Goal: Task Accomplishment & Management: Manage account settings

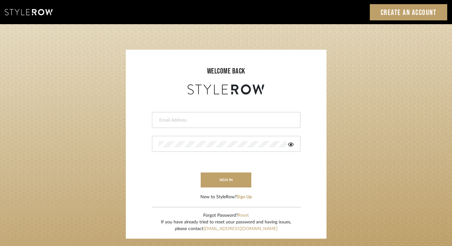
click at [198, 121] on input "email" at bounding box center [225, 120] width 133 height 6
type input "[PERSON_NAME][EMAIL_ADDRESS][DOMAIN_NAME]"
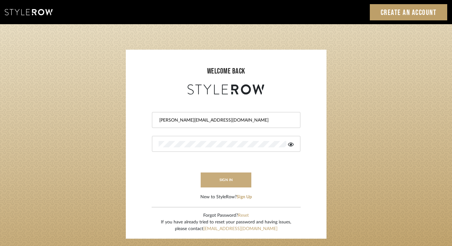
click at [227, 179] on button "sign in" at bounding box center [226, 180] width 51 height 15
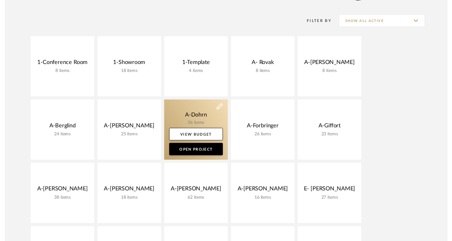
scroll to position [122, 0]
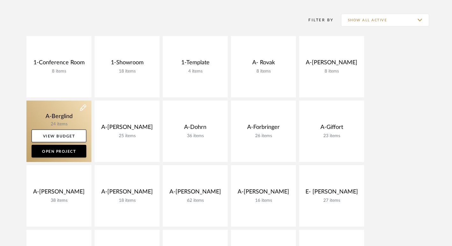
click at [53, 123] on link at bounding box center [58, 131] width 65 height 61
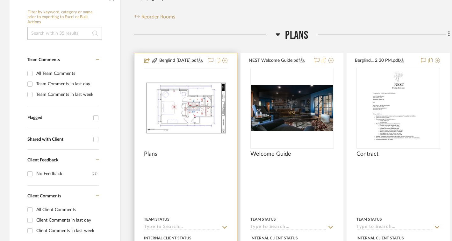
scroll to position [126, 0]
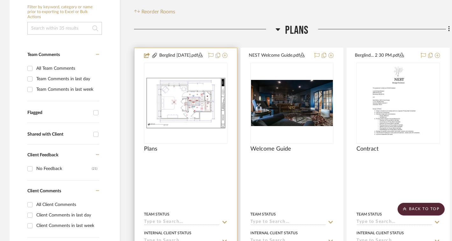
click at [200, 56] on icon at bounding box center [200, 55] width 4 height 4
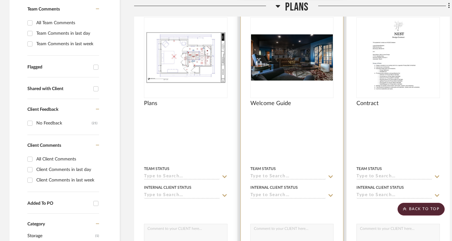
scroll to position [174, 0]
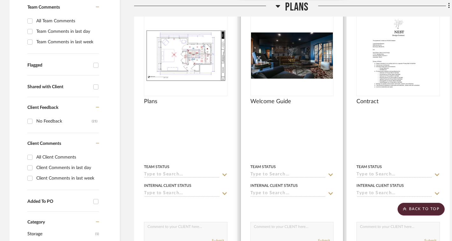
click at [293, 84] on div "0" at bounding box center [292, 56] width 83 height 80
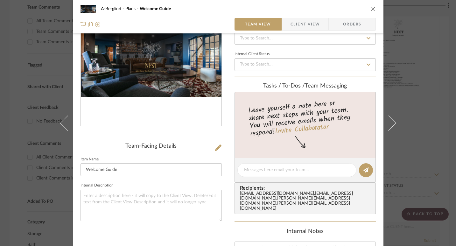
scroll to position [0, 0]
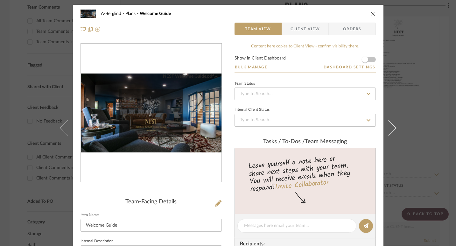
click at [196, 80] on img "0" at bounding box center [151, 113] width 141 height 79
click at [371, 14] on icon "close" at bounding box center [373, 13] width 5 height 5
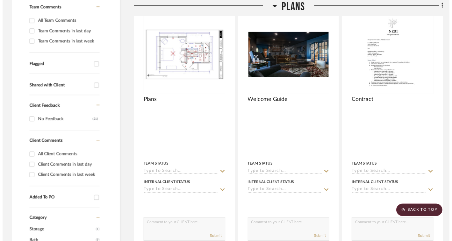
scroll to position [174, 0]
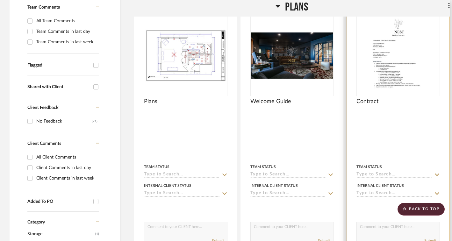
click at [397, 56] on img "0" at bounding box center [398, 56] width 56 height 80
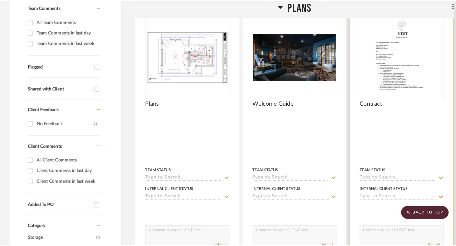
scroll to position [0, 0]
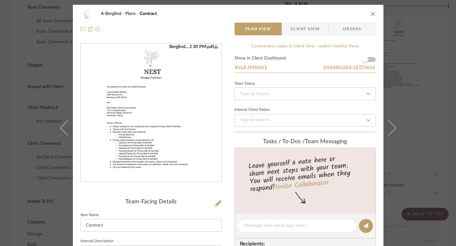
click at [171, 110] on img "0" at bounding box center [151, 113] width 98 height 138
click at [371, 12] on icon "close" at bounding box center [373, 13] width 5 height 5
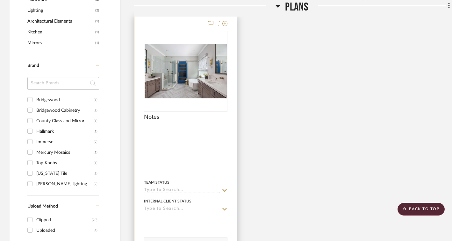
scroll to position [457, 0]
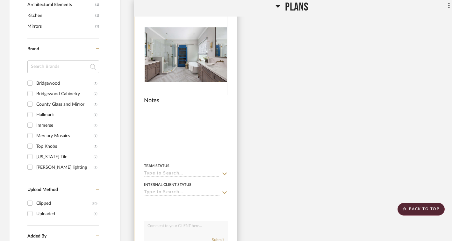
click at [0, 0] on img at bounding box center [0, 0] width 0 height 0
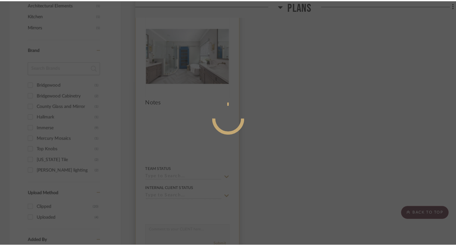
scroll to position [0, 0]
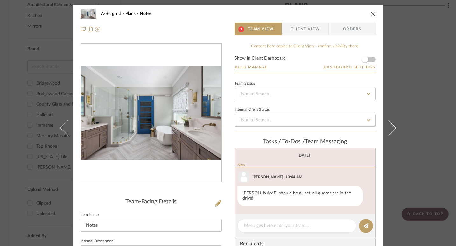
click at [260, 31] on span "Team View" at bounding box center [261, 29] width 26 height 13
click at [178, 89] on img "0" at bounding box center [151, 113] width 141 height 94
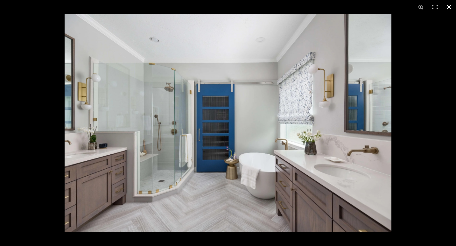
click at [448, 4] on button at bounding box center [449, 7] width 14 height 14
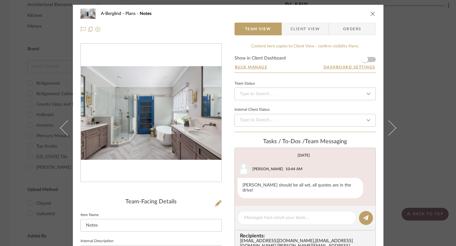
click at [309, 27] on span "Client View" at bounding box center [305, 29] width 29 height 13
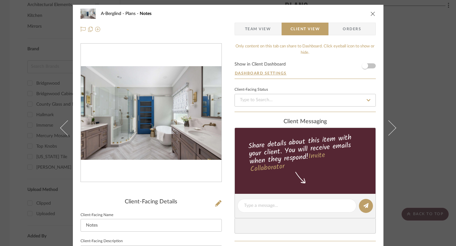
click at [371, 11] on icon "close" at bounding box center [373, 13] width 5 height 5
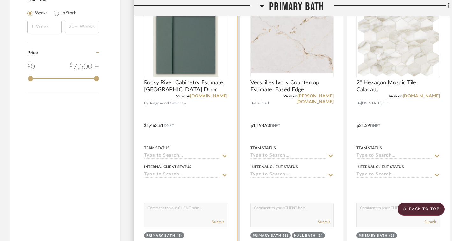
scroll to position [713, 0]
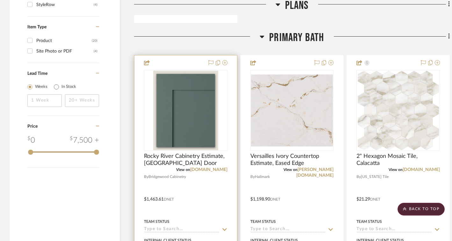
click at [192, 129] on img "0" at bounding box center [185, 111] width 65 height 80
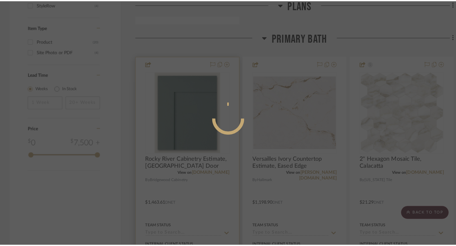
scroll to position [0, 0]
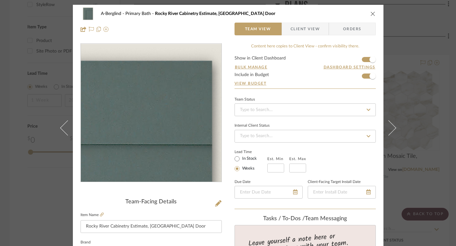
click at [179, 61] on img "0" at bounding box center [151, 113] width 113 height 138
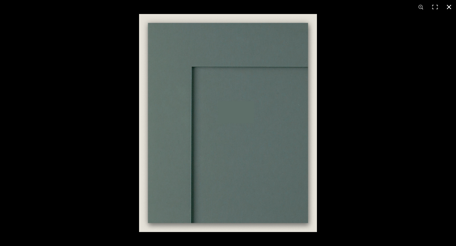
click at [448, 7] on button at bounding box center [449, 7] width 14 height 14
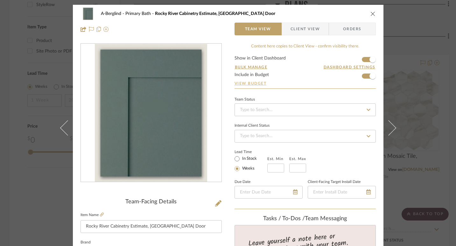
click at [247, 85] on link "View Budget" at bounding box center [305, 83] width 141 height 5
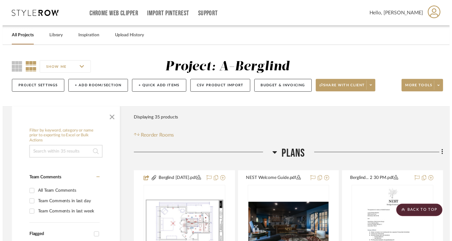
scroll to position [713, 0]
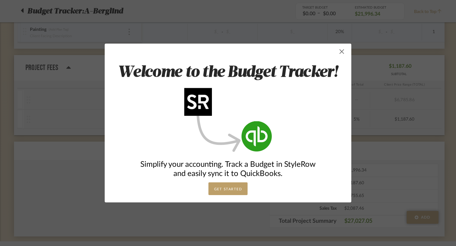
click at [340, 52] on span "button" at bounding box center [342, 51] width 13 height 13
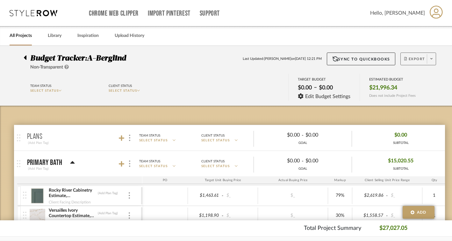
click at [431, 58] on icon at bounding box center [431, 59] width 2 height 4
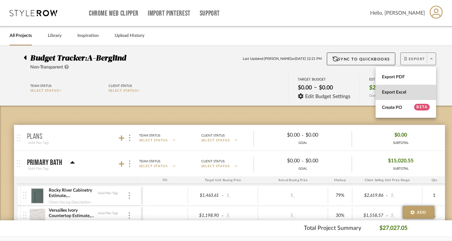
click at [396, 89] on button "Export Excel" at bounding box center [405, 92] width 61 height 15
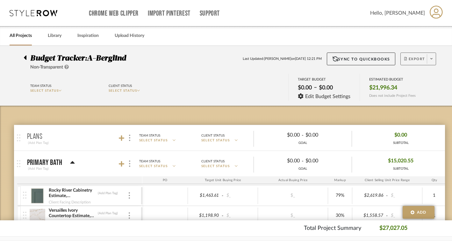
click at [25, 55] on icon at bounding box center [25, 58] width 3 height 8
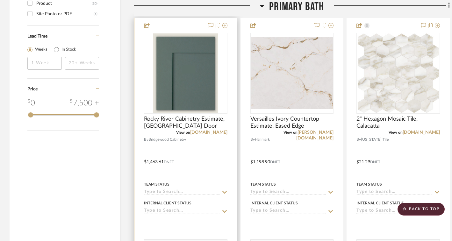
scroll to position [775, 0]
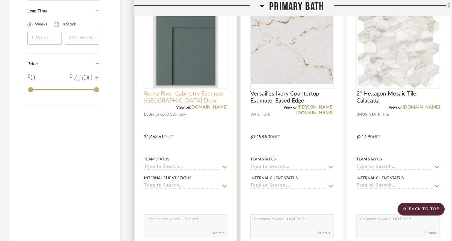
click at [176, 102] on span "Rocky River Cabinetry Estimate, Manhattan Door" at bounding box center [185, 97] width 83 height 14
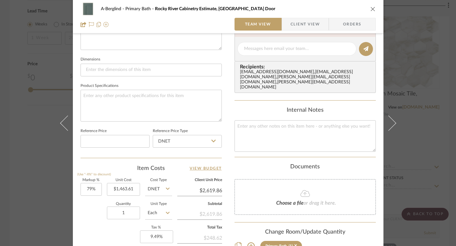
scroll to position [258, 0]
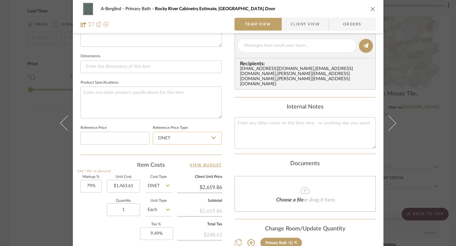
click at [199, 140] on input "DNET" at bounding box center [187, 138] width 69 height 13
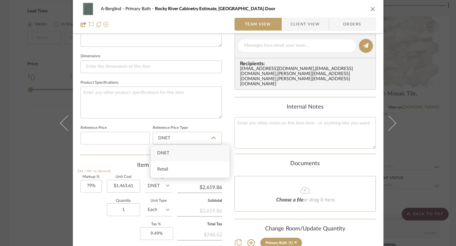
click at [203, 124] on fieldset "Reference Price Type DNET" at bounding box center [187, 134] width 69 height 21
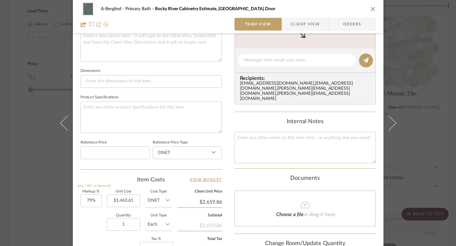
scroll to position [278, 0]
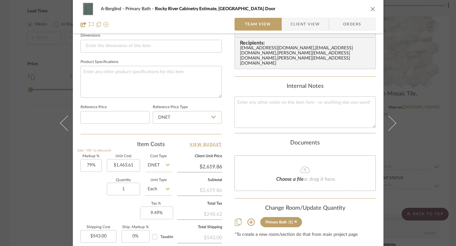
click at [304, 46] on div "ashleigh@nestkbhomedesign.com , concierge+nest@stylerow.com , eric@evolvedremod…" at bounding box center [306, 56] width 133 height 20
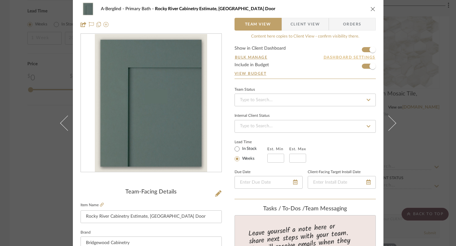
scroll to position [0, 0]
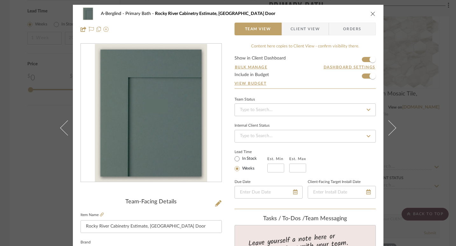
click at [371, 11] on icon "close" at bounding box center [373, 13] width 5 height 5
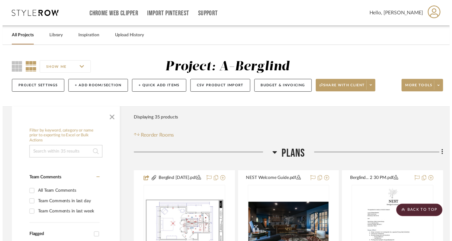
scroll to position [775, 0]
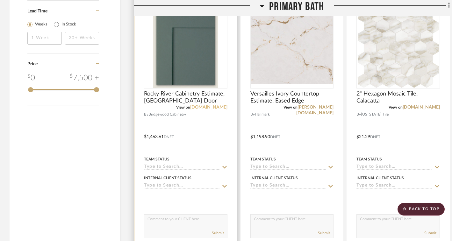
click at [217, 107] on link "bridgewoodcabinetry.com" at bounding box center [208, 107] width 37 height 4
click at [203, 96] on span "Rocky River Cabinetry Estimate, Manhattan Door" at bounding box center [185, 97] width 83 height 14
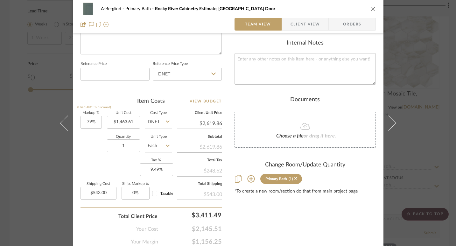
scroll to position [324, 0]
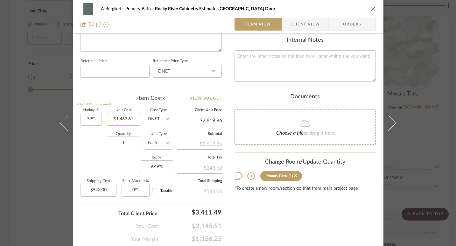
click at [128, 117] on input "$1,463.61" at bounding box center [123, 119] width 33 height 13
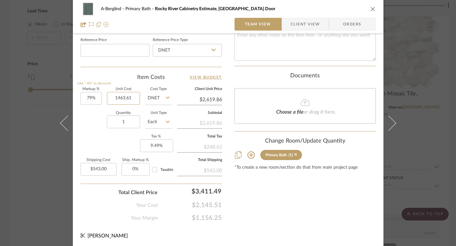
scroll to position [308, 0]
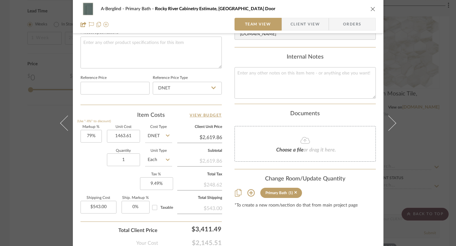
click at [371, 8] on icon "close" at bounding box center [373, 8] width 5 height 5
type input "$1,463.61"
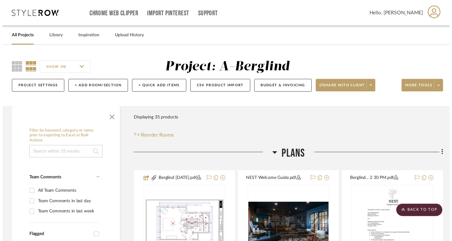
scroll to position [775, 0]
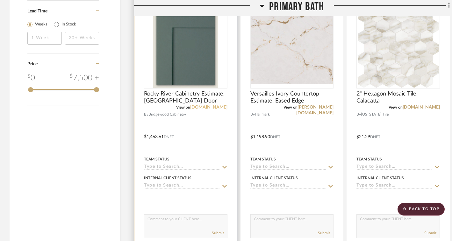
click at [204, 105] on link "bridgewoodcabinetry.com" at bounding box center [208, 107] width 37 height 4
click at [199, 50] on img "0" at bounding box center [185, 48] width 65 height 80
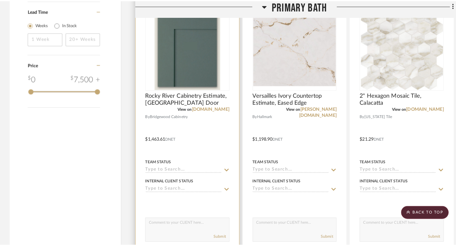
scroll to position [0, 0]
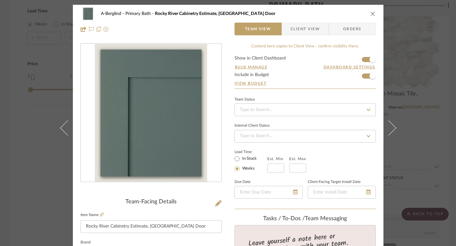
click at [182, 73] on img "0" at bounding box center [151, 113] width 113 height 138
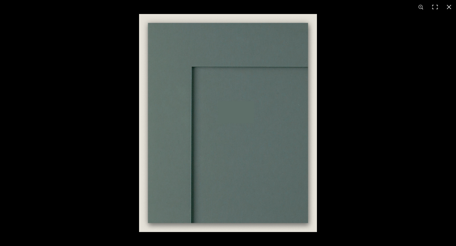
click at [293, 40] on img at bounding box center [228, 123] width 178 height 218
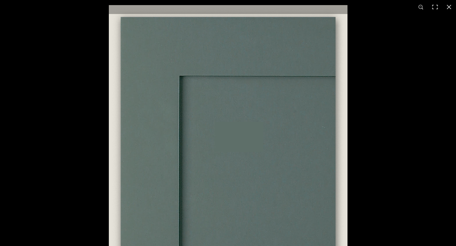
click at [293, 40] on img at bounding box center [228, 151] width 239 height 293
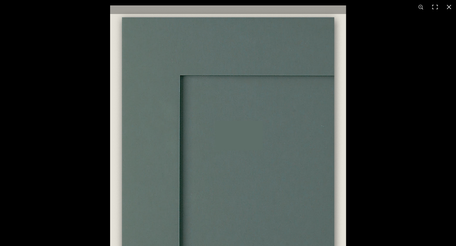
click at [293, 40] on img at bounding box center [228, 149] width 236 height 289
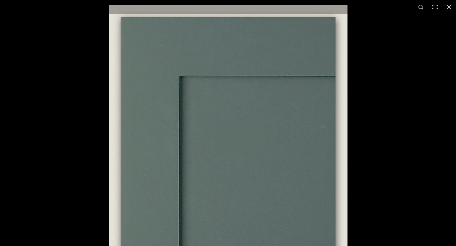
click at [293, 40] on img at bounding box center [228, 151] width 239 height 293
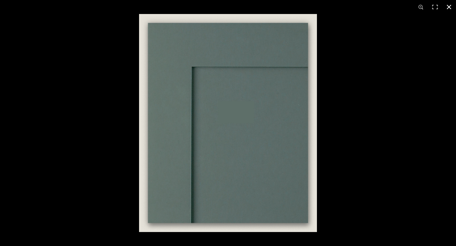
click at [448, 5] on button at bounding box center [449, 7] width 14 height 14
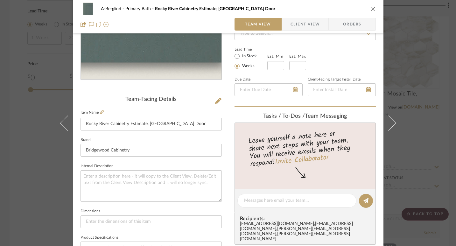
scroll to position [138, 0]
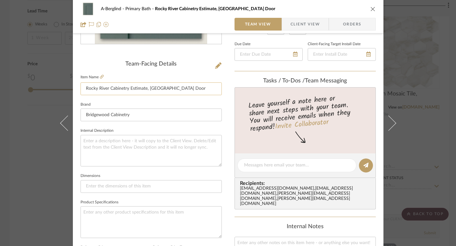
click at [129, 86] on input "Rocky River Cabinetry Estimate, Manhattan Door" at bounding box center [151, 88] width 141 height 13
drag, startPoint x: 83, startPoint y: 88, endPoint x: 108, endPoint y: 87, distance: 24.5
click at [108, 87] on input "Rocky River Cabinetry Estimate, Manhattan Door" at bounding box center [151, 88] width 141 height 13
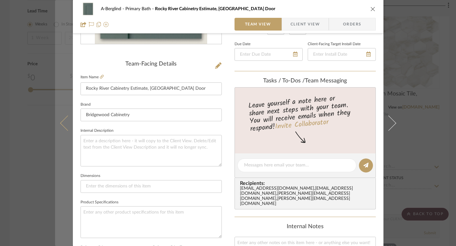
click at [59, 69] on button at bounding box center [64, 123] width 18 height 246
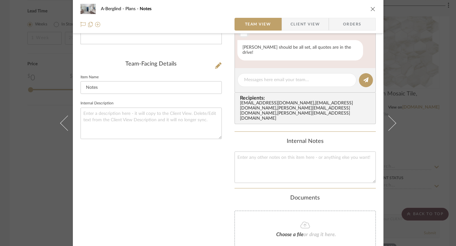
click at [370, 6] on button "close" at bounding box center [373, 9] width 6 height 6
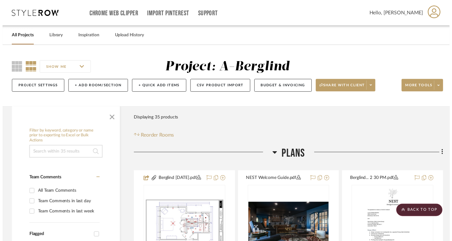
scroll to position [775, 0]
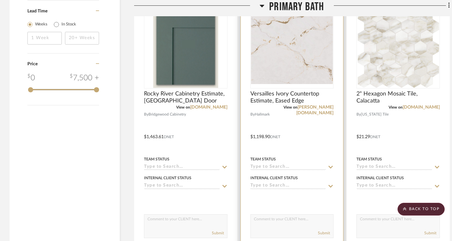
click at [282, 68] on img "0" at bounding box center [292, 48] width 82 height 72
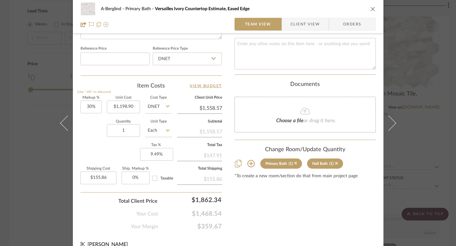
scroll to position [346, 0]
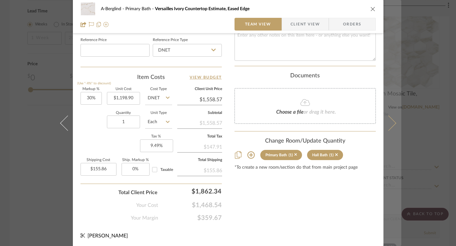
click at [395, 36] on button at bounding box center [393, 123] width 18 height 246
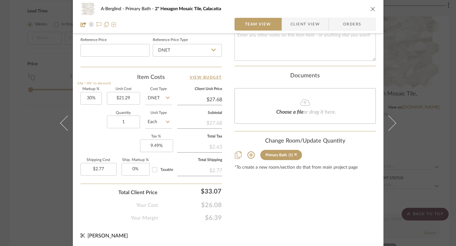
click at [371, 9] on icon "close" at bounding box center [373, 8] width 5 height 5
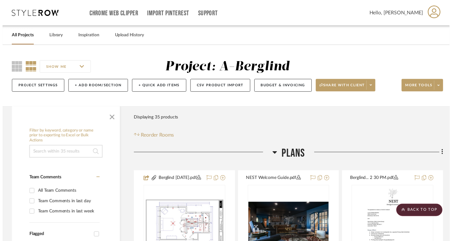
scroll to position [775, 0]
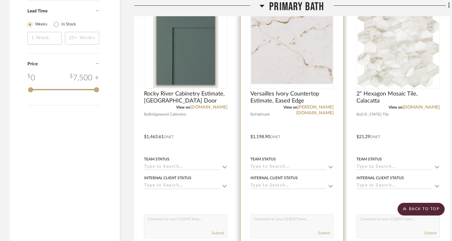
click at [278, 56] on img "0" at bounding box center [292, 48] width 82 height 72
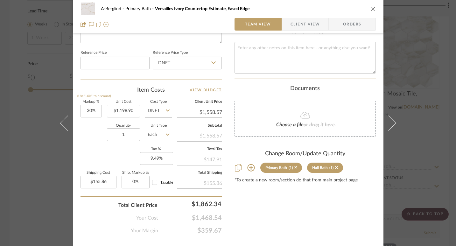
scroll to position [337, 0]
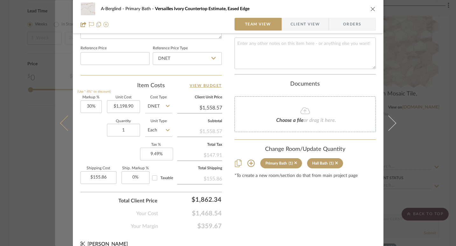
click at [58, 62] on button at bounding box center [64, 123] width 18 height 246
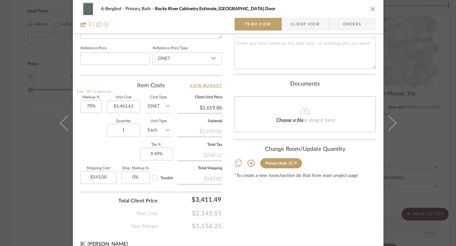
click at [17, 39] on div "A-Berglind Primary Bath Rocky River Cabinetry Estimate, Manhattan Door Team Vie…" at bounding box center [228, 123] width 456 height 246
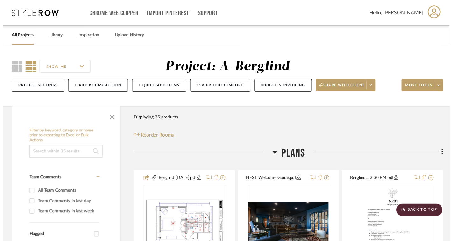
scroll to position [775, 0]
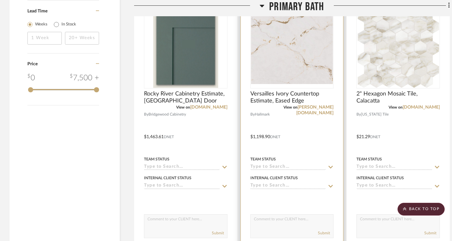
click at [289, 68] on img "0" at bounding box center [292, 48] width 82 height 72
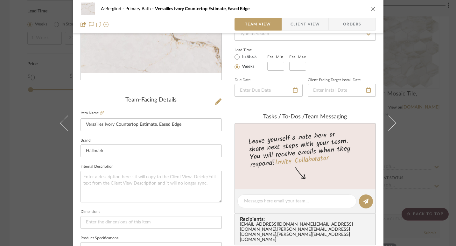
scroll to position [67, 0]
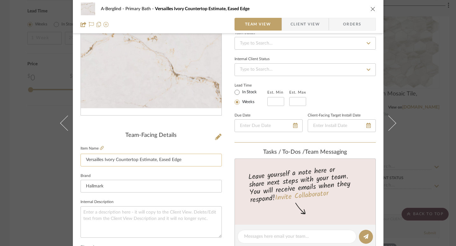
click at [113, 156] on input "Versailles Ivory Countertop Estimate, Eased Edge" at bounding box center [151, 160] width 141 height 13
drag, startPoint x: 182, startPoint y: 160, endPoint x: 75, endPoint y: 160, distance: 107.0
click at [75, 160] on div "A-Berglind Primary Bath Versailles Ivory Countertop Estimate, Eased Edge Team V…" at bounding box center [228, 232] width 311 height 588
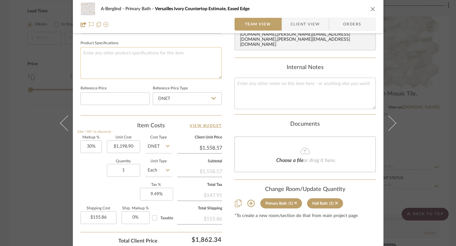
scroll to position [335, 0]
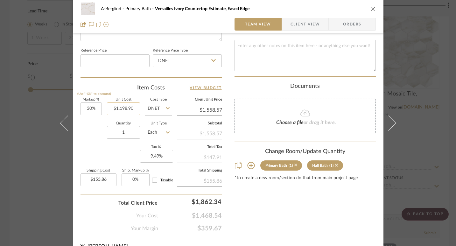
click at [130, 107] on input "$1,198.90" at bounding box center [123, 109] width 33 height 13
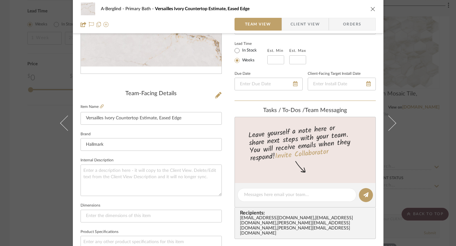
scroll to position [74, 0]
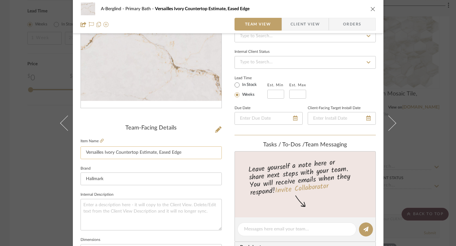
type input "$1,198.90"
click at [132, 154] on input "Versailles Ivory Countertop Estimate, Eased Edge" at bounding box center [151, 152] width 141 height 13
click at [33, 83] on div "A-Berglind Primary Bath Versailles Ivory Countertop Estimate, Eased Edge Team V…" at bounding box center [228, 123] width 456 height 246
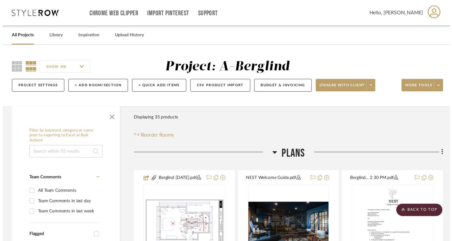
scroll to position [775, 0]
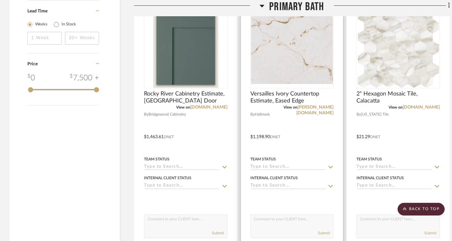
click at [266, 119] on div at bounding box center [292, 132] width 103 height 279
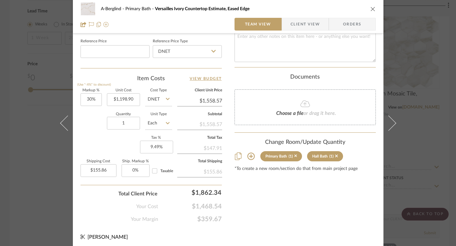
scroll to position [346, 0]
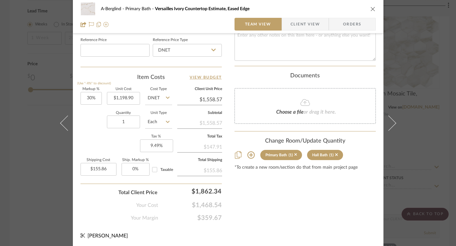
click at [39, 128] on div "A-Berglind Primary Bath Versailles Ivory Countertop Estimate, Eased Edge Team V…" at bounding box center [228, 123] width 456 height 246
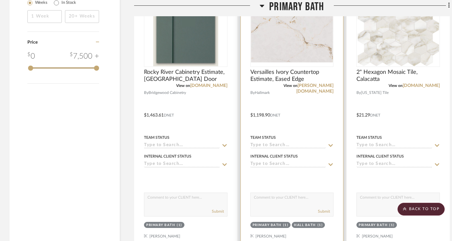
scroll to position [798, 0]
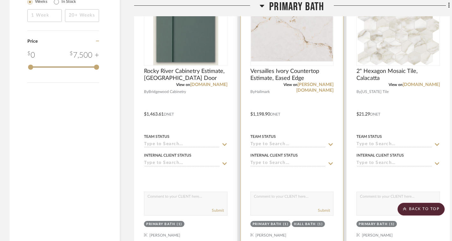
click at [291, 48] on img "0" at bounding box center [292, 25] width 82 height 72
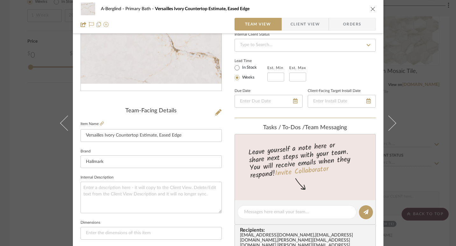
scroll to position [0, 0]
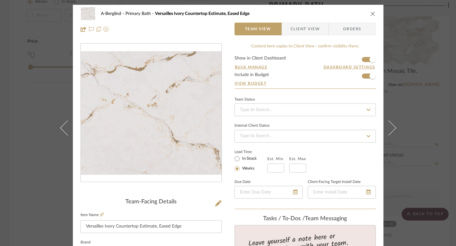
click at [371, 13] on icon "close" at bounding box center [373, 13] width 5 height 5
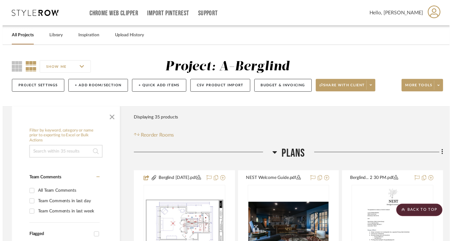
scroll to position [798, 0]
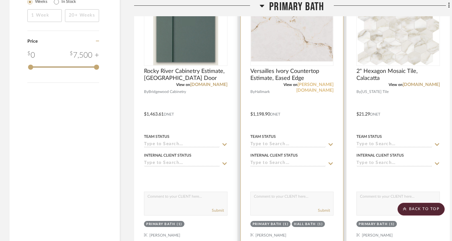
click at [311, 83] on link "cosentino.com" at bounding box center [314, 87] width 37 height 10
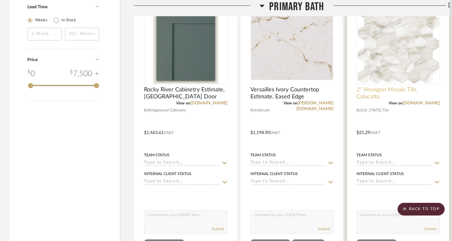
scroll to position [757, 0]
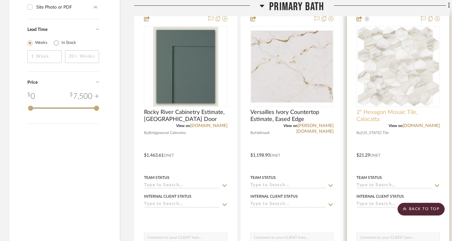
click at [390, 74] on img "0" at bounding box center [398, 67] width 82 height 80
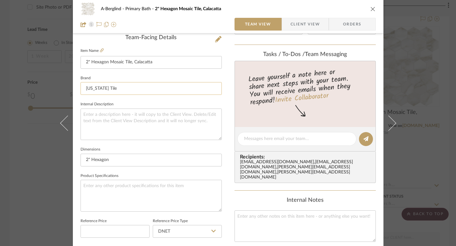
scroll to position [148, 0]
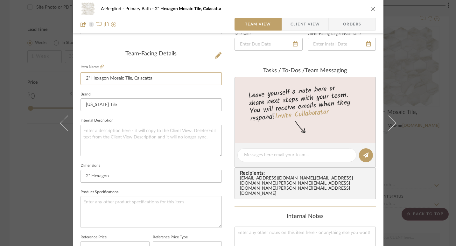
drag, startPoint x: 156, startPoint y: 80, endPoint x: 78, endPoint y: 79, distance: 78.0
click at [78, 79] on div "A-Berglind Primary Bath 2" Hexagon Mosaic Tile, Calacatta Team View Client View…" at bounding box center [228, 151] width 311 height 588
click at [371, 7] on icon "close" at bounding box center [373, 8] width 5 height 5
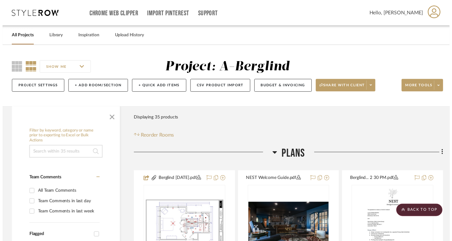
scroll to position [757, 0]
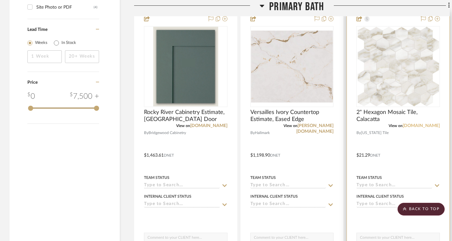
click at [424, 125] on link "virginiatile.com" at bounding box center [421, 126] width 37 height 4
click at [392, 63] on img "0" at bounding box center [398, 67] width 82 height 80
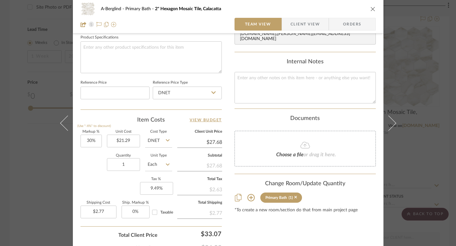
scroll to position [313, 0]
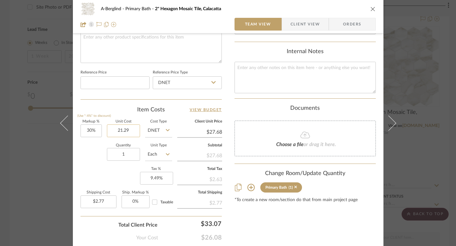
click at [131, 129] on input "21.29" at bounding box center [123, 131] width 33 height 13
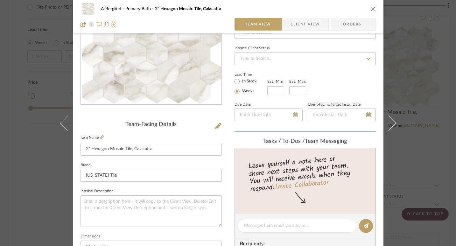
scroll to position [0, 0]
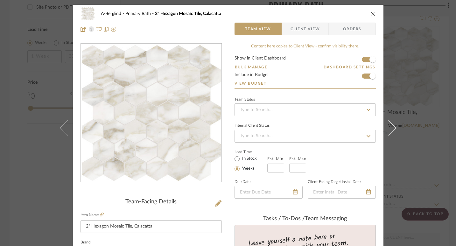
type input "$21.29"
click at [371, 12] on icon "close" at bounding box center [373, 13] width 5 height 5
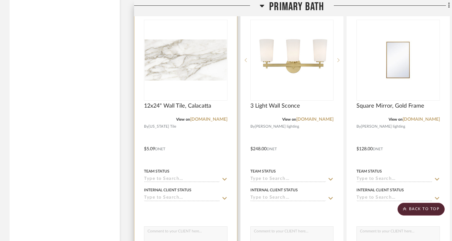
scroll to position [1046, 0]
click at [0, 0] on div at bounding box center [0, 0] width 0 height 0
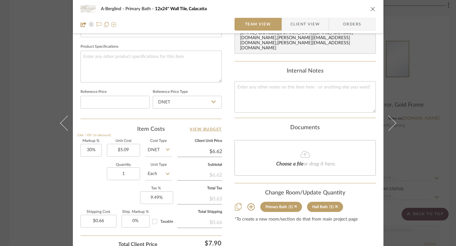
scroll to position [318, 0]
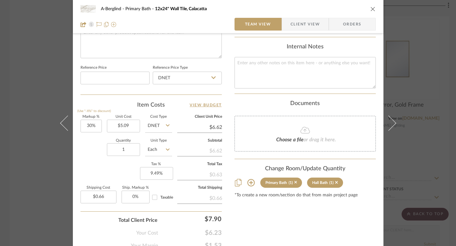
click at [166, 150] on icon at bounding box center [168, 149] width 4 height 5
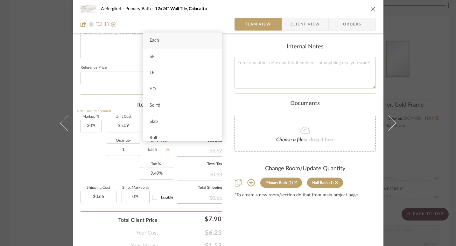
click at [89, 171] on div "Markup % (Use "-X%" to discount) 30% Unit Cost $5.09 Cost Type DNET Client Unit…" at bounding box center [151, 161] width 141 height 93
click at [86, 145] on div "Quantity 1 Unit Type Each" at bounding box center [127, 150] width 92 height 23
click at [95, 107] on div "Item Costs View Budget" at bounding box center [151, 105] width 141 height 8
click at [190, 23] on div at bounding box center [151, 24] width 141 height 13
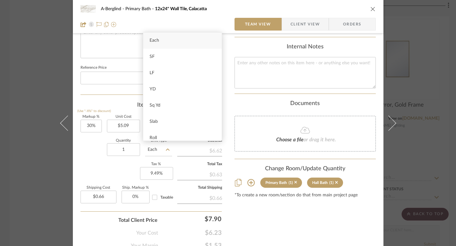
click at [174, 42] on div "Each" at bounding box center [182, 40] width 79 height 16
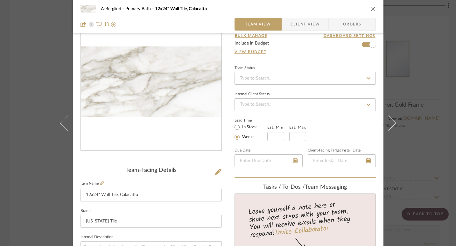
scroll to position [0, 0]
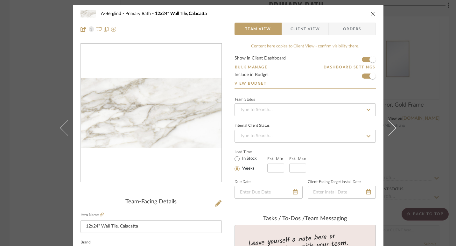
click at [371, 14] on icon "close" at bounding box center [373, 13] width 5 height 5
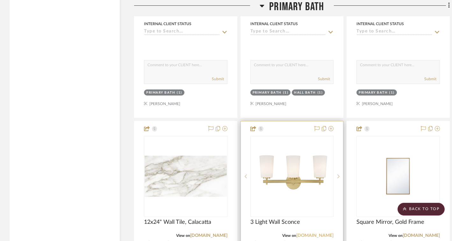
scroll to position [941, 0]
